Goal: Communication & Community: Answer question/provide support

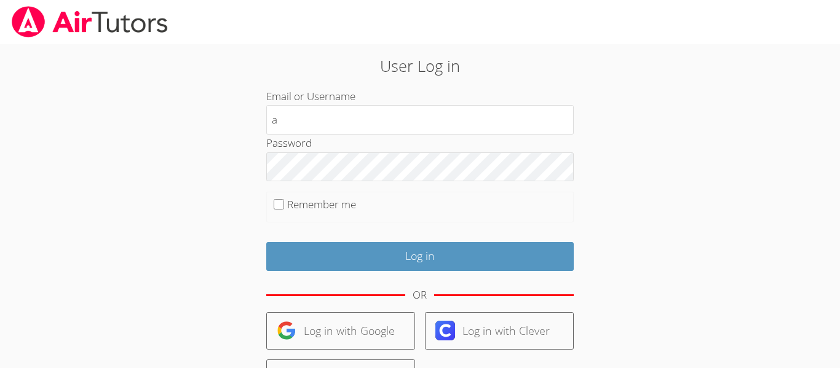
type input "[EMAIL_ADDRESS][DOMAIN_NAME]"
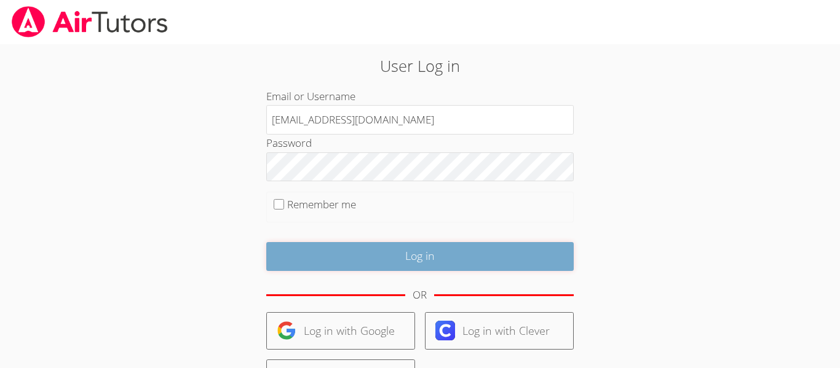
click at [384, 245] on input "Log in" at bounding box center [419, 256] width 307 height 29
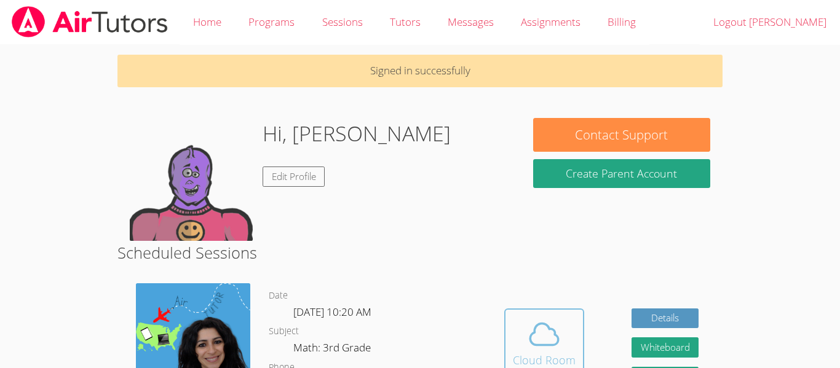
click at [549, 330] on icon at bounding box center [544, 334] width 34 height 34
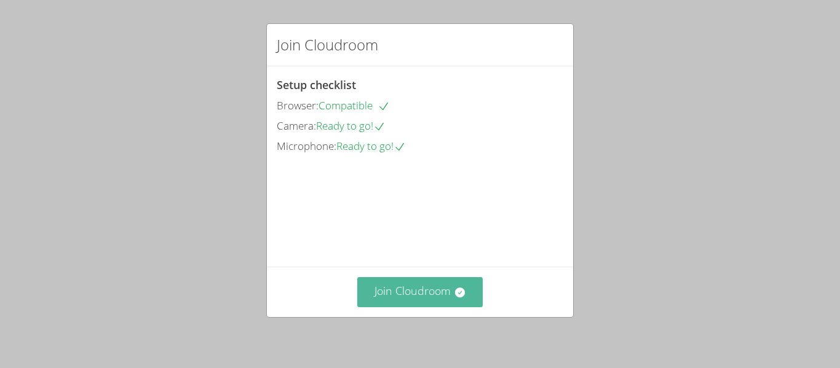
click at [454, 286] on icon at bounding box center [460, 292] width 12 height 12
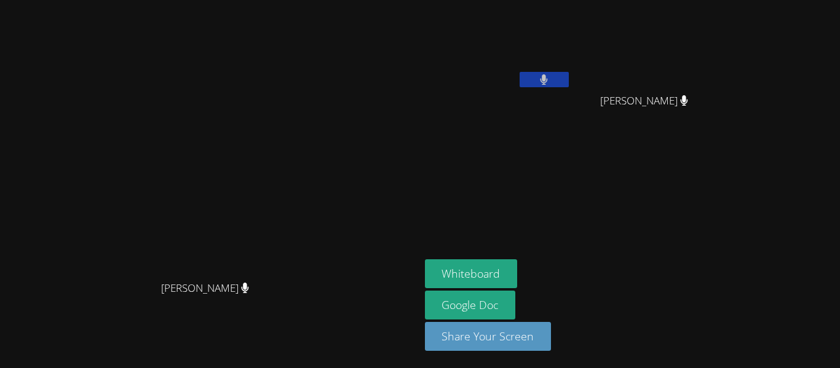
drag, startPoint x: 566, startPoint y: 267, endPoint x: 203, endPoint y: 207, distance: 367.6
click at [203, 207] on div "Maya Habou-Klimczak Maya Habou-Klimczak Adrian Reyes Morales Dayana Perez Pina …" at bounding box center [420, 184] width 840 height 368
click at [518, 270] on button "Whiteboard" at bounding box center [471, 273] width 93 height 29
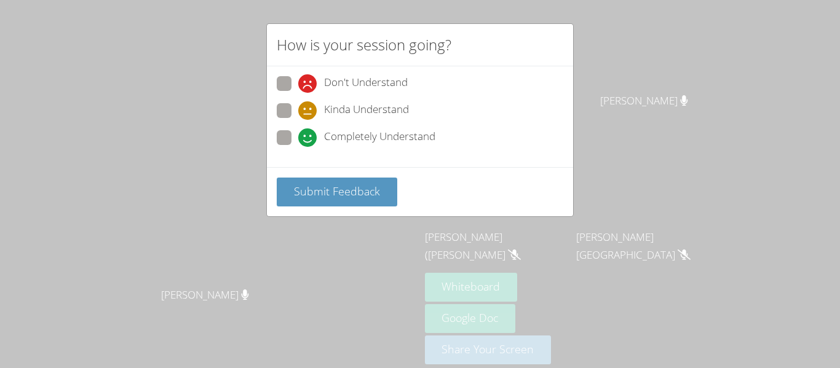
click at [298, 147] on span at bounding box center [298, 147] width 0 height 0
click at [298, 132] on input "Completely Understand" at bounding box center [303, 135] width 10 height 10
radio input "true"
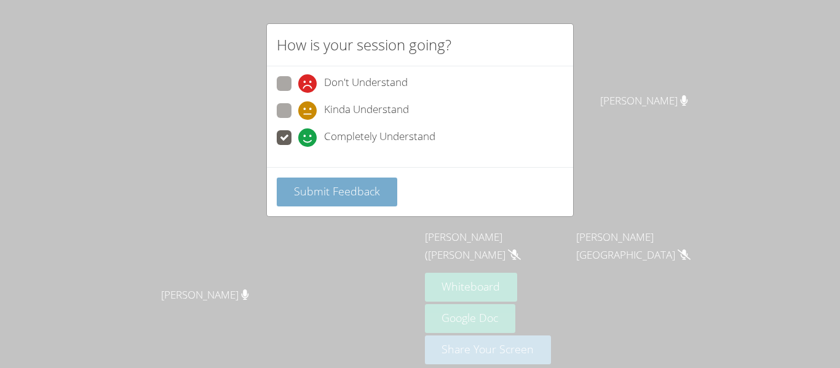
click at [313, 184] on span "Submit Feedback" at bounding box center [337, 191] width 86 height 15
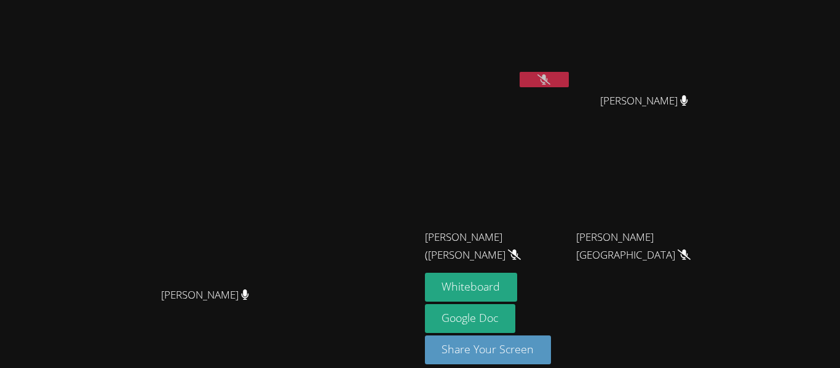
click at [425, 273] on button "Whiteboard" at bounding box center [471, 287] width 93 height 29
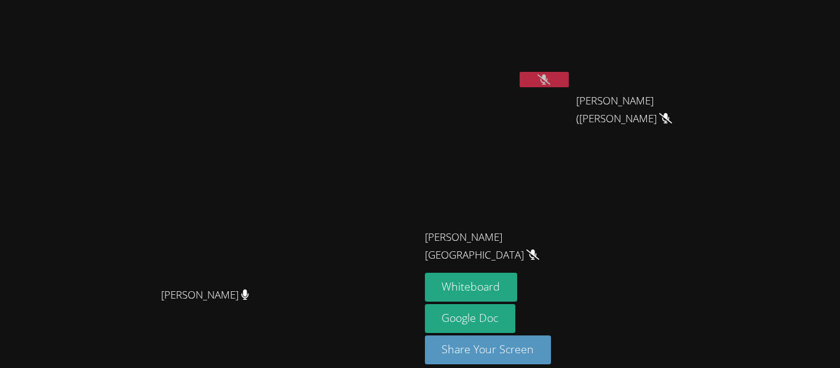
click at [569, 73] on button at bounding box center [543, 79] width 49 height 15
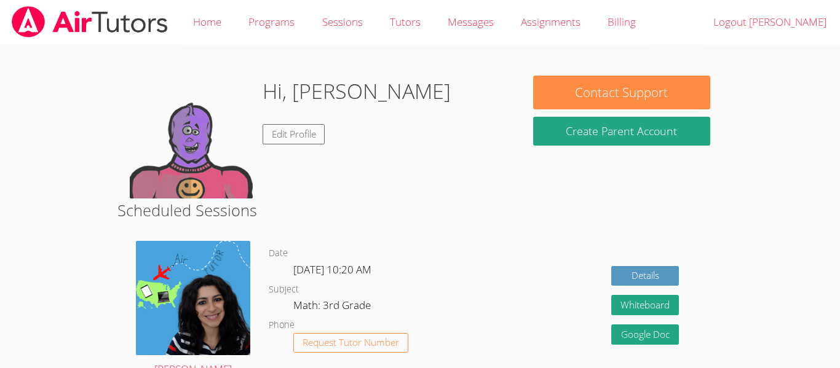
click at [534, 323] on div "Details Whiteboard Hidden Google Doc" at bounding box center [601, 310] width 242 height 156
